Goal: Participate in discussion: Engage in conversation with other users on a specific topic

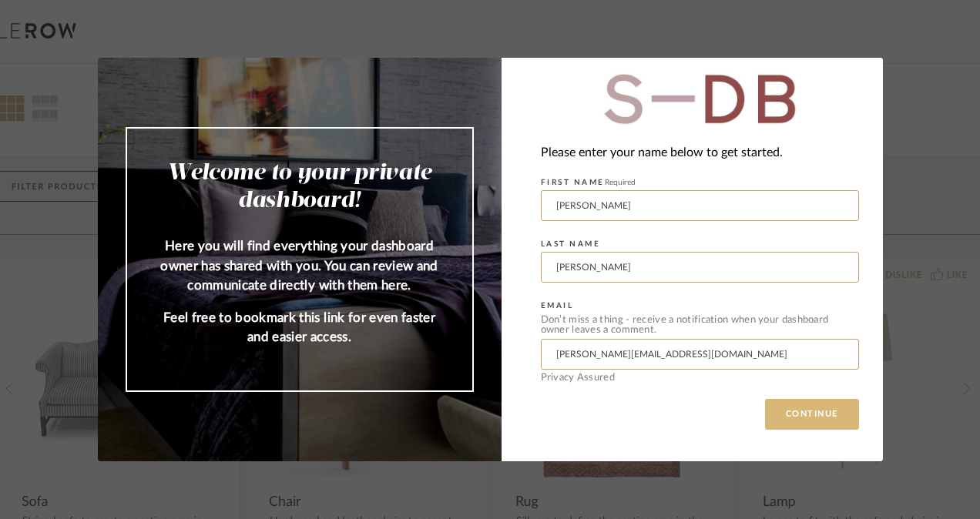
click at [809, 417] on button "CONTINUE" at bounding box center [812, 414] width 94 height 31
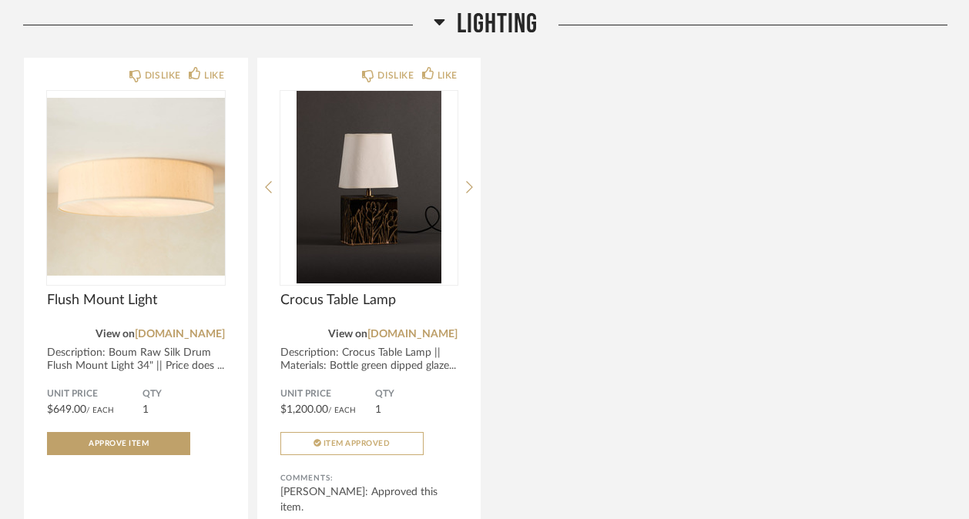
scroll to position [2111, 0]
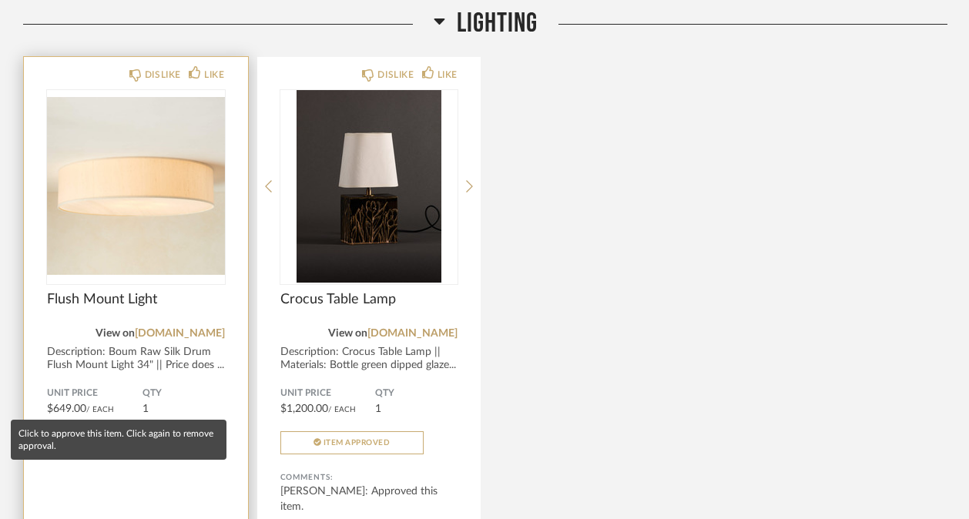
click at [101, 431] on button "Approve Item" at bounding box center [118, 442] width 143 height 23
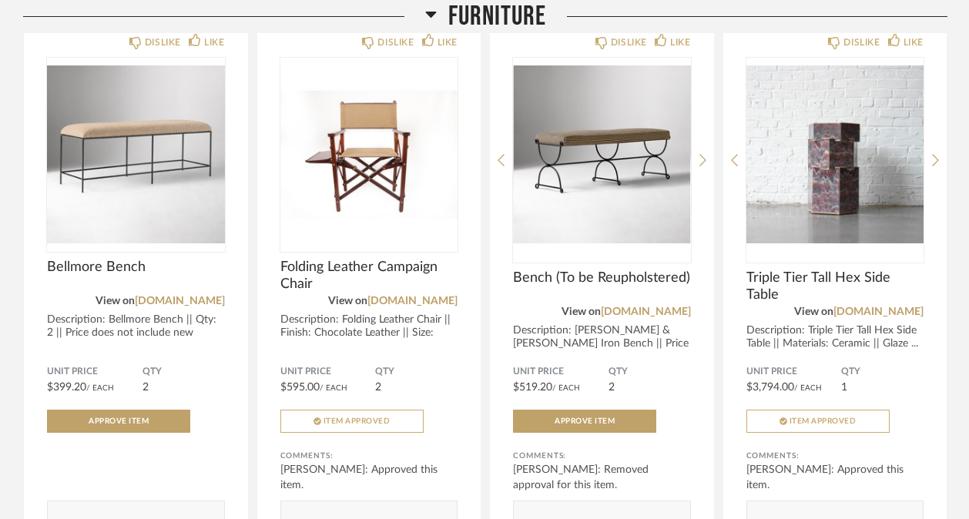
scroll to position [908, 0]
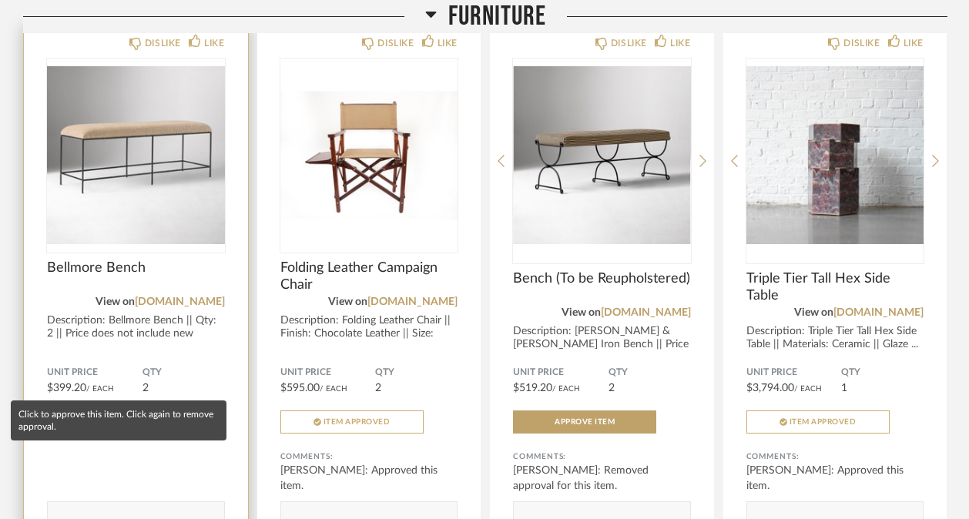
click at [155, 410] on button "Approve Item" at bounding box center [118, 421] width 143 height 23
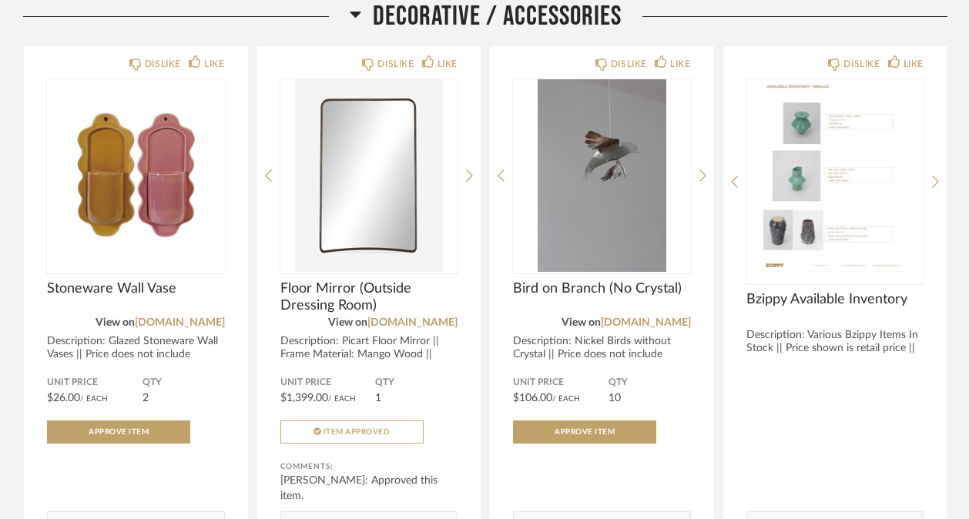
scroll to position [275, 0]
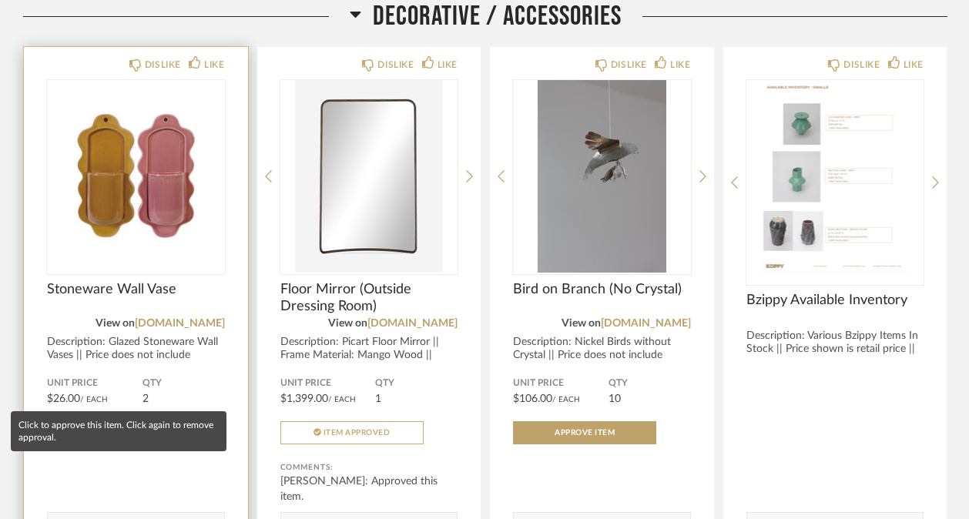
type textarea "What are these for? Or where are they for?"
click at [121, 421] on button "Approve Item" at bounding box center [118, 432] width 143 height 23
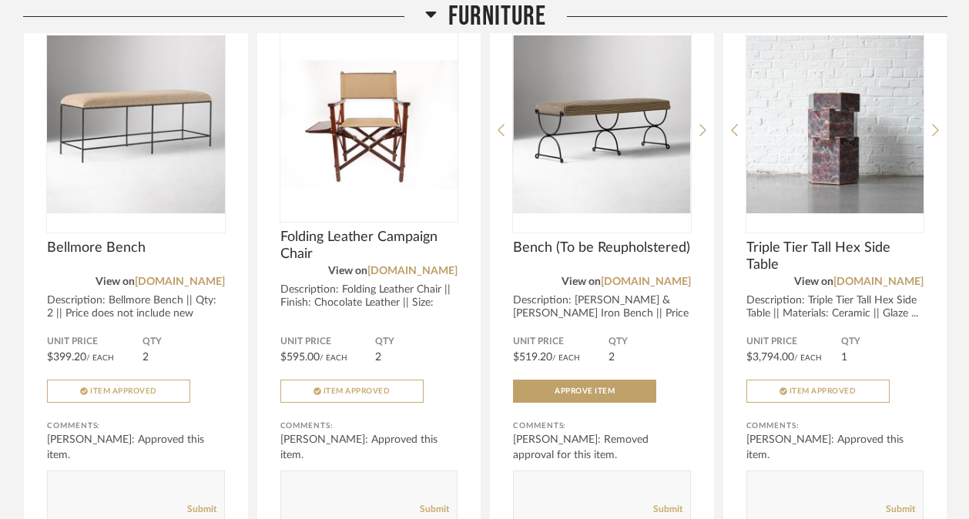
scroll to position [924, 0]
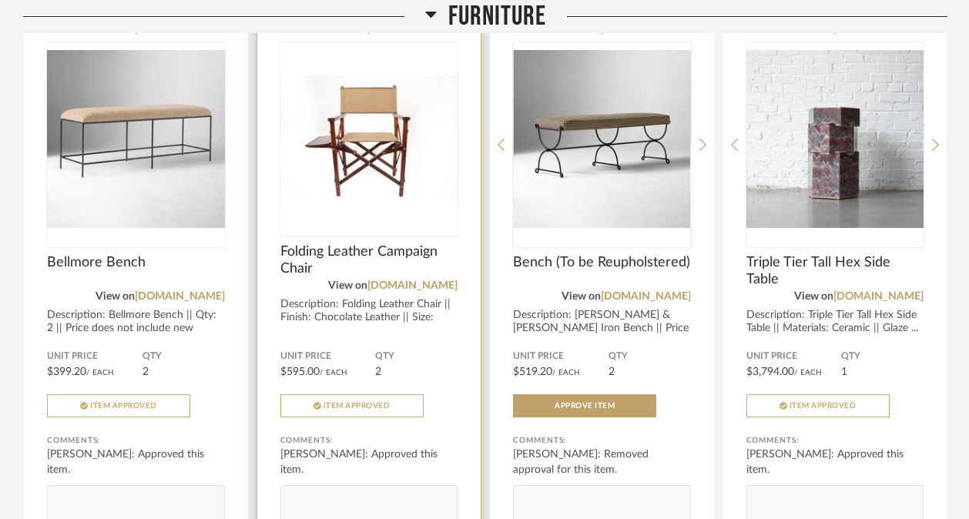
click at [300, 493] on textarea at bounding box center [369, 503] width 176 height 21
type textarea "Maybe this is a place where we can have our sewers add the [PERSON_NAME] print?…"
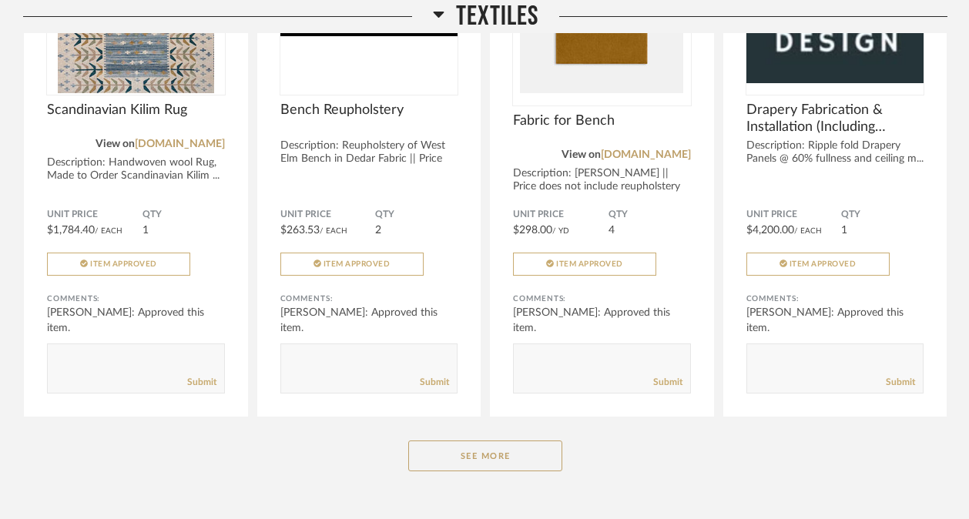
scroll to position [2914, 0]
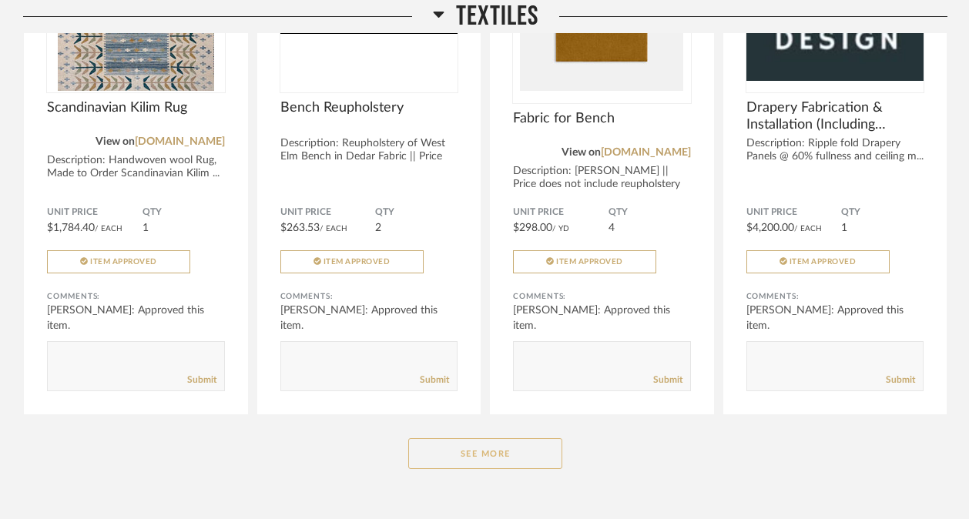
click at [509, 438] on button "See More" at bounding box center [485, 453] width 154 height 31
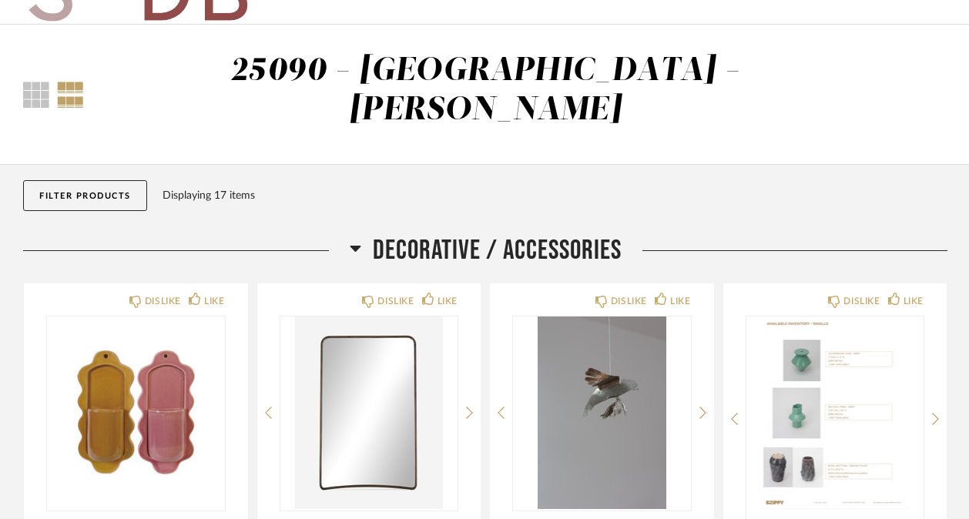
scroll to position [0, 0]
